Goal: Transaction & Acquisition: Subscribe to service/newsletter

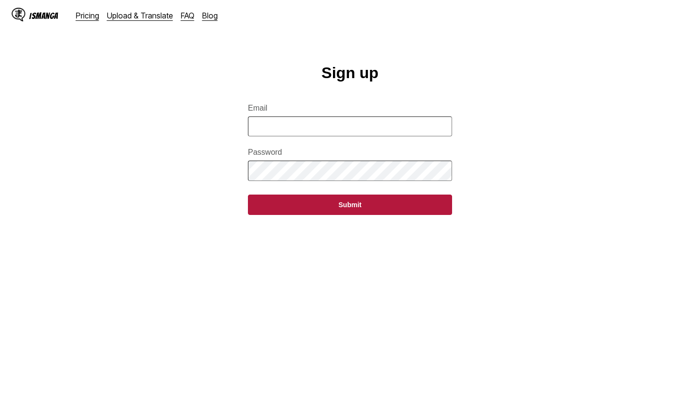
click at [313, 136] on input "Email" at bounding box center [350, 127] width 204 height 20
type input "**********"
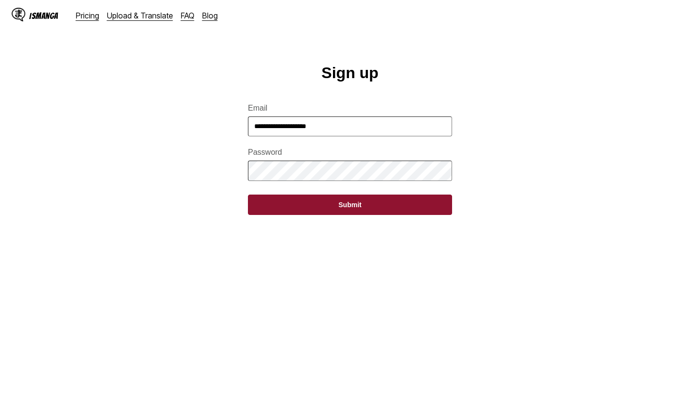
click at [352, 211] on button "Submit" at bounding box center [350, 205] width 204 height 20
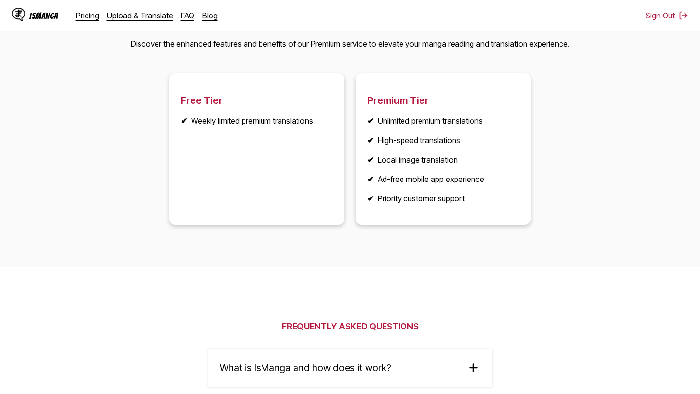
scroll to position [1294, 0]
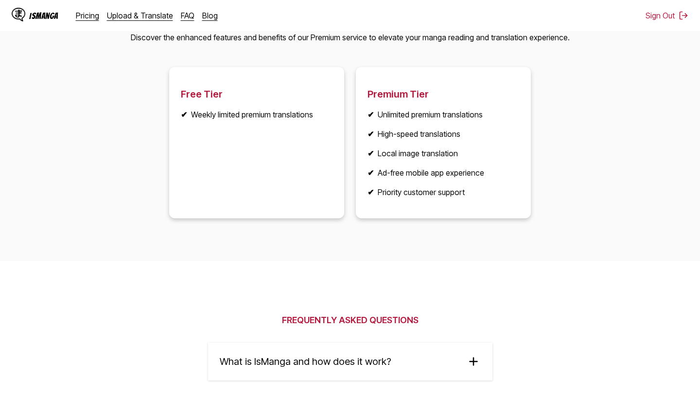
click at [404, 193] on li "✔ Priority customer support" at bounding box center [443, 193] width 152 height 10
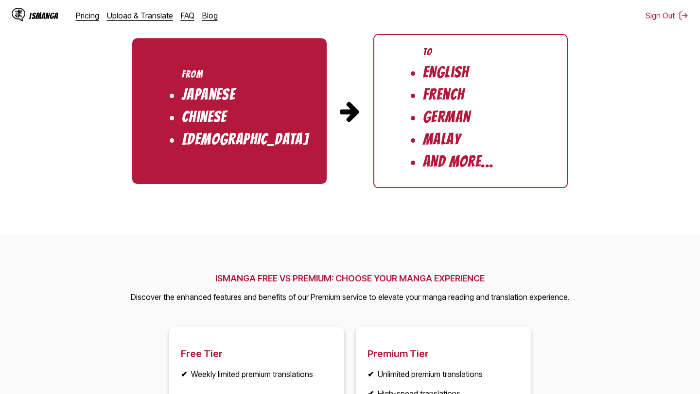
scroll to position [1028, 0]
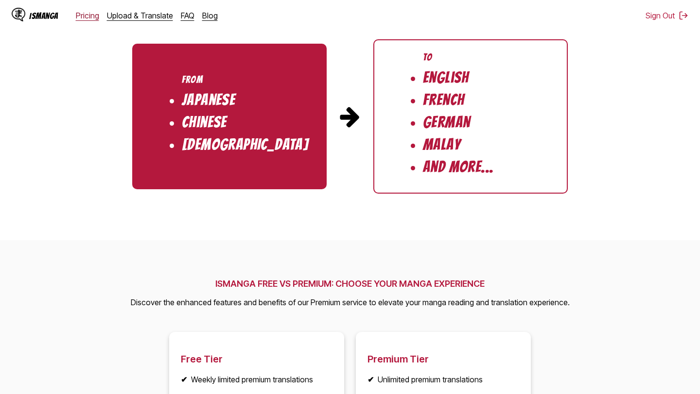
click at [76, 15] on link "Pricing" at bounding box center [87, 16] width 23 height 10
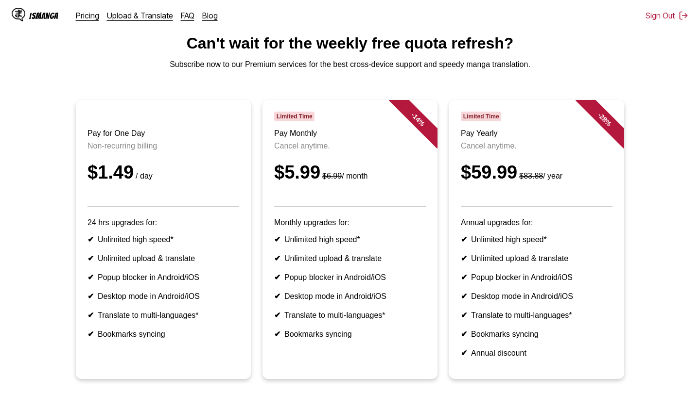
scroll to position [25, 0]
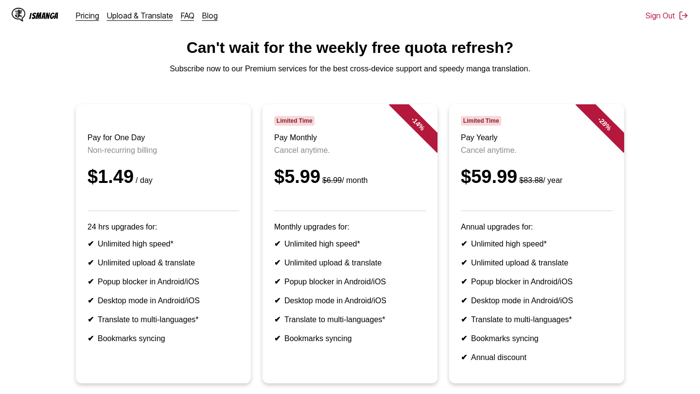
click at [172, 225] on article "Pay for One Day Non-recurring billing $1.49 / day 24 hrs upgrades for: ✔ Unlimi…" at bounding box center [163, 243] width 175 height 279
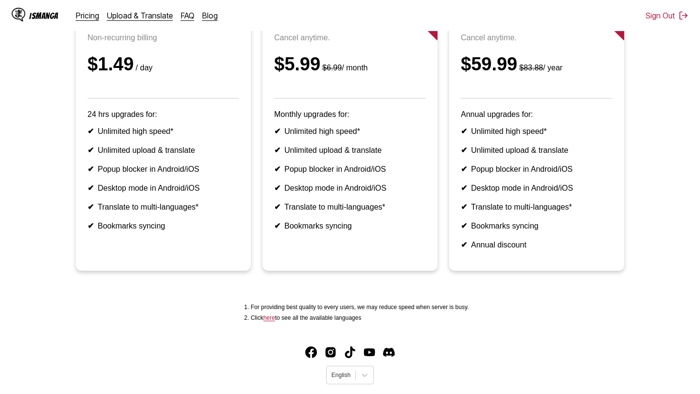
scroll to position [164, 0]
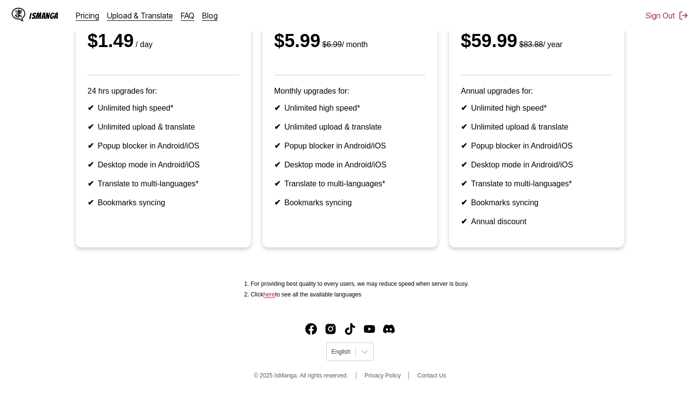
click at [165, 201] on li "✔ Bookmarks syncing" at bounding box center [163, 202] width 152 height 9
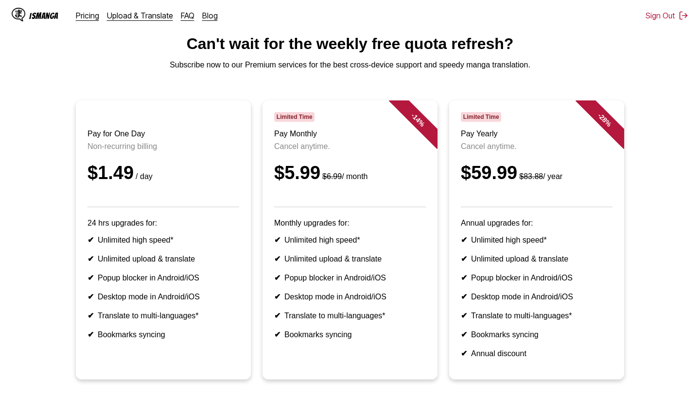
scroll to position [26, 0]
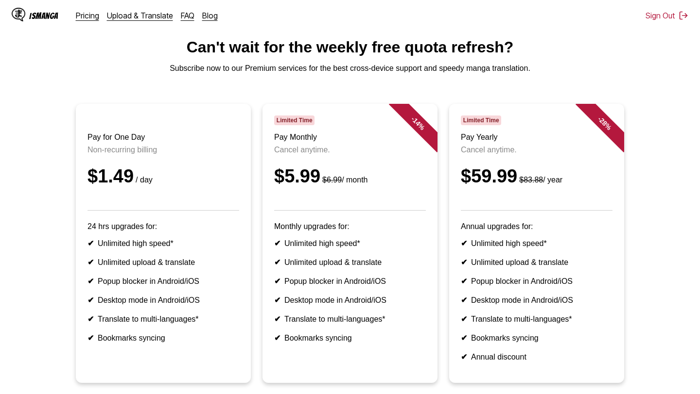
click at [122, 137] on h3 "Pay for One Day" at bounding box center [163, 137] width 152 height 9
click at [399, 130] on div "- 14 %" at bounding box center [408, 133] width 58 height 58
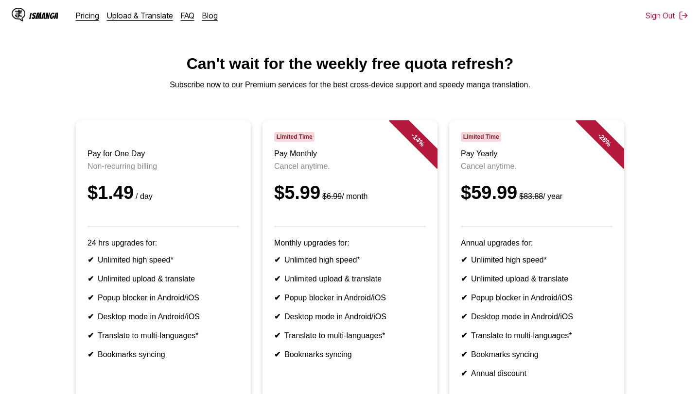
scroll to position [0, 0]
